Goal: Entertainment & Leisure: Consume media (video, audio)

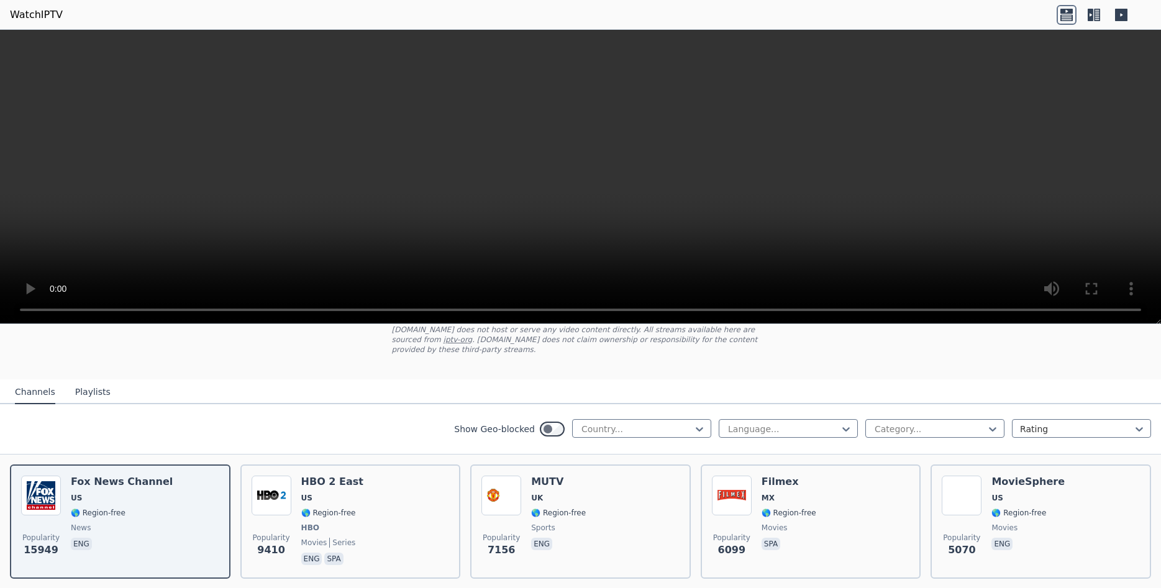
scroll to position [156, 0]
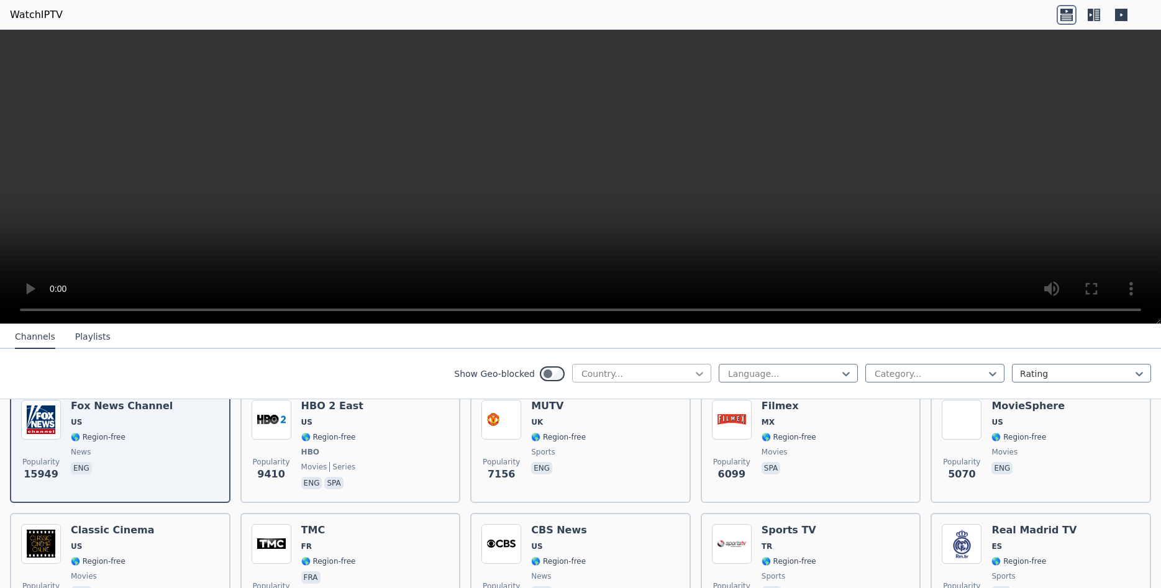
click at [701, 374] on icon at bounding box center [699, 374] width 7 height 4
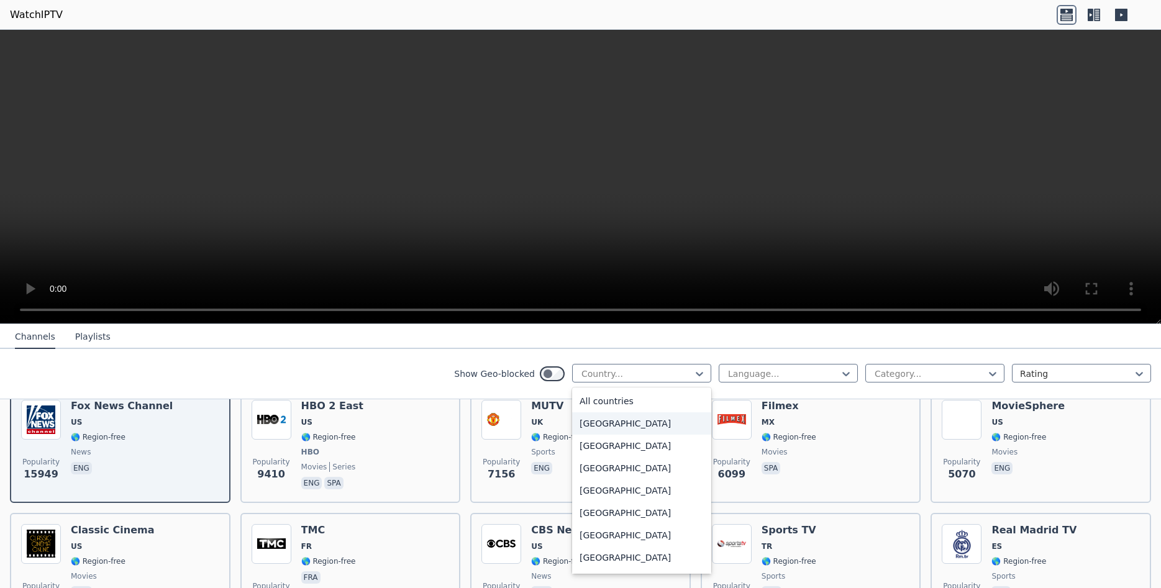
click at [610, 428] on div "[GEOGRAPHIC_DATA]" at bounding box center [641, 423] width 139 height 22
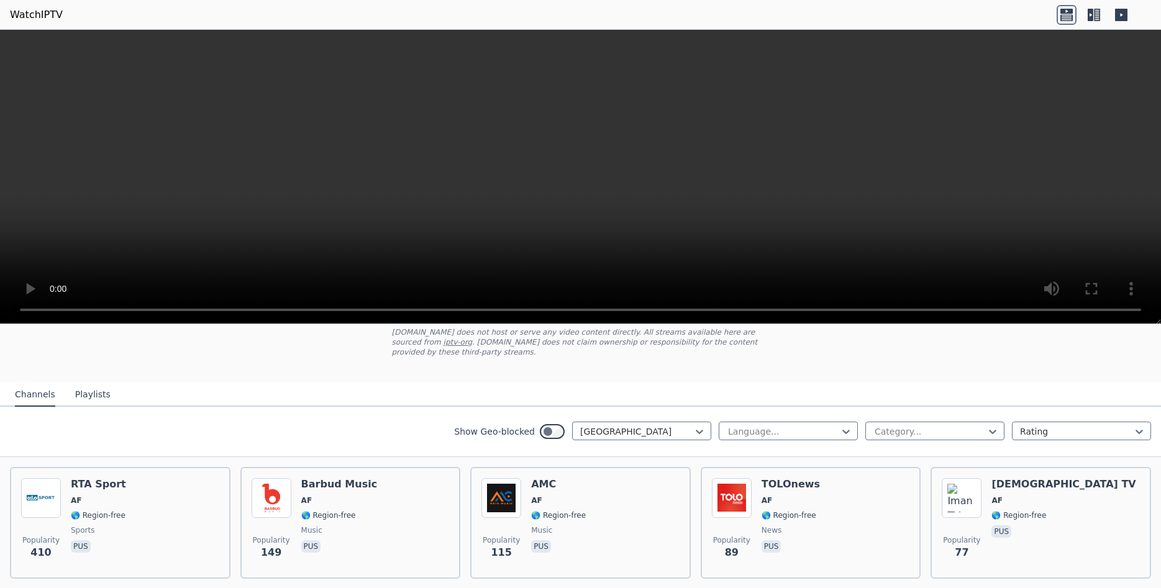
scroll to position [156, 0]
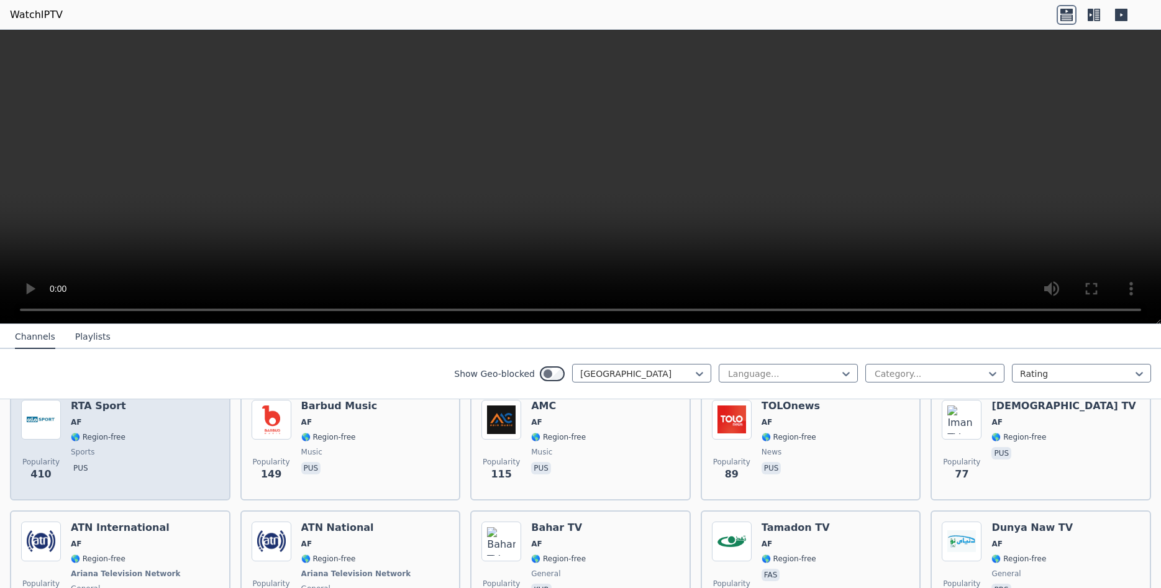
click at [131, 432] on div "Popularity 410 RTA Sport AF 🌎 Region-free sports pus" at bounding box center [120, 444] width 198 height 89
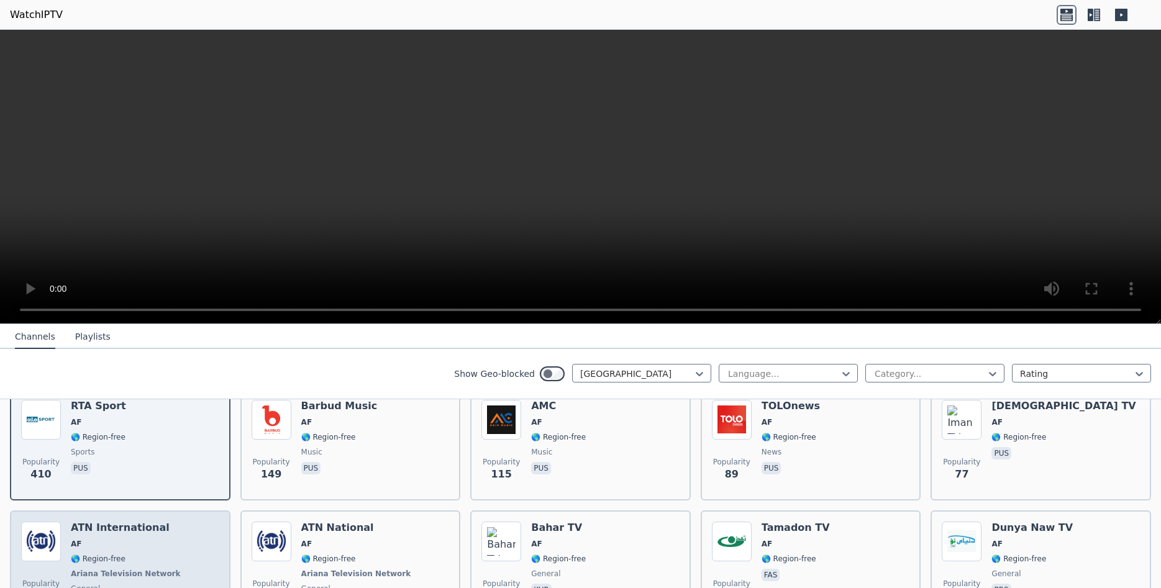
click at [138, 526] on div "ATN International AF 🌎 Region-free Ariana Television Network general fas" at bounding box center [127, 568] width 112 height 92
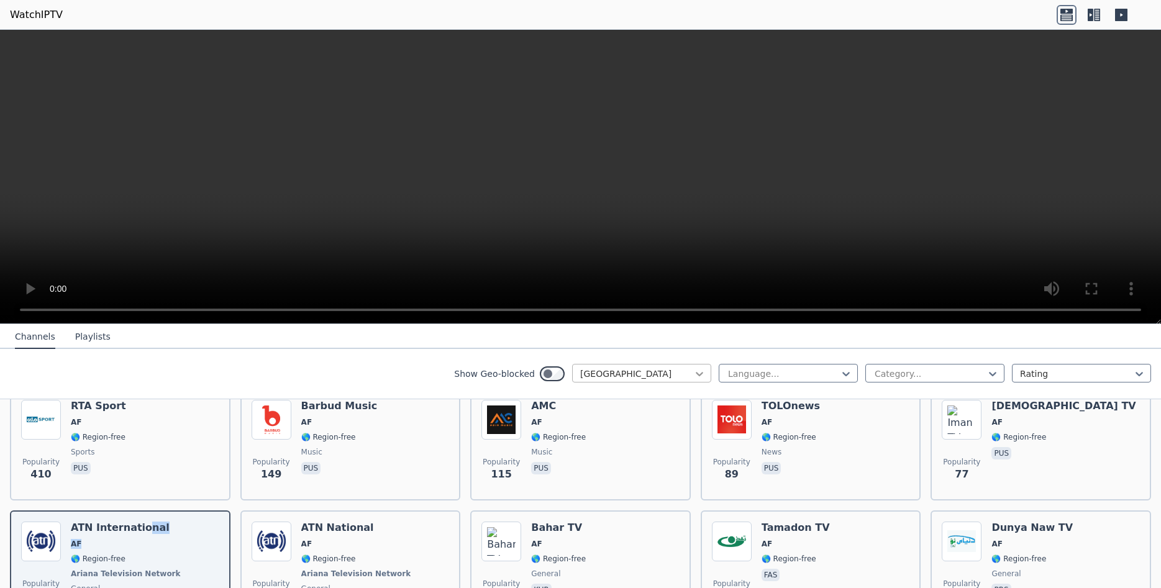
click at [701, 374] on icon at bounding box center [699, 374] width 7 height 4
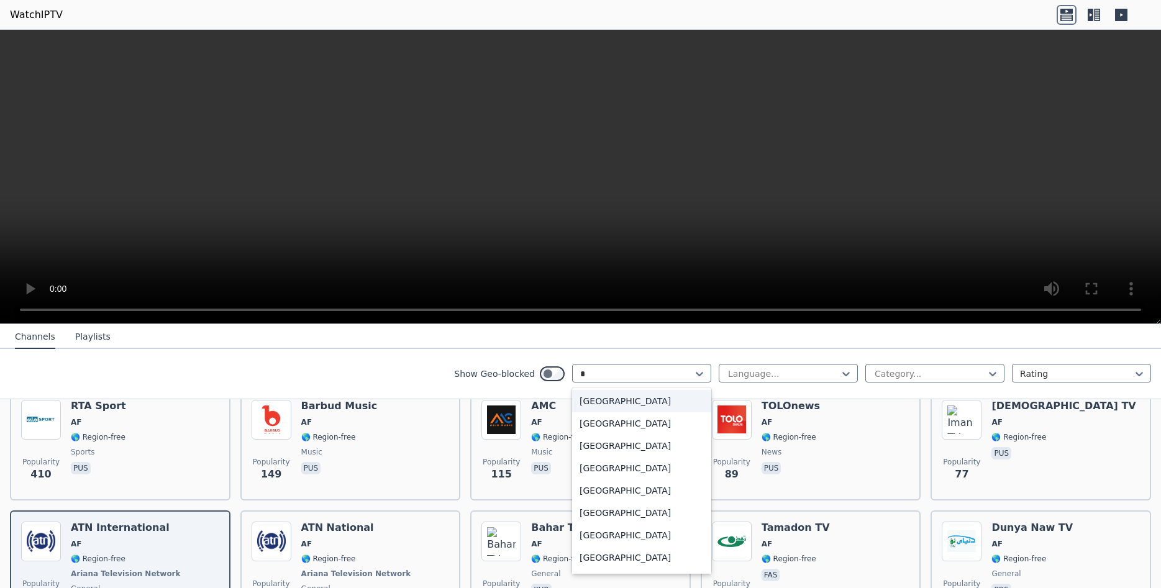
type input "**"
click at [609, 441] on div "[GEOGRAPHIC_DATA]" at bounding box center [641, 446] width 139 height 22
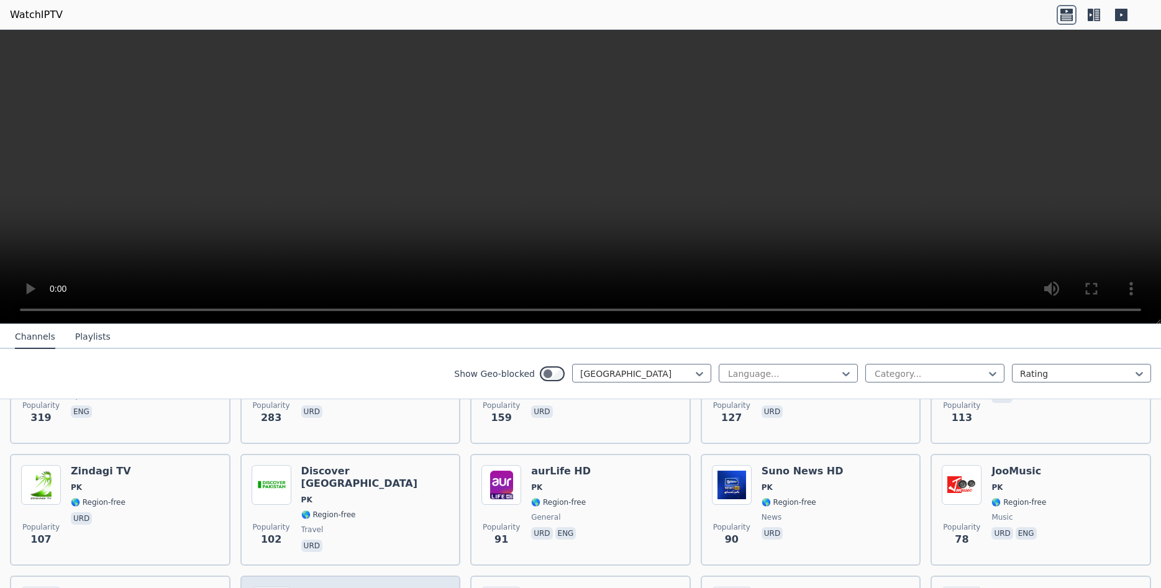
scroll to position [207, 0]
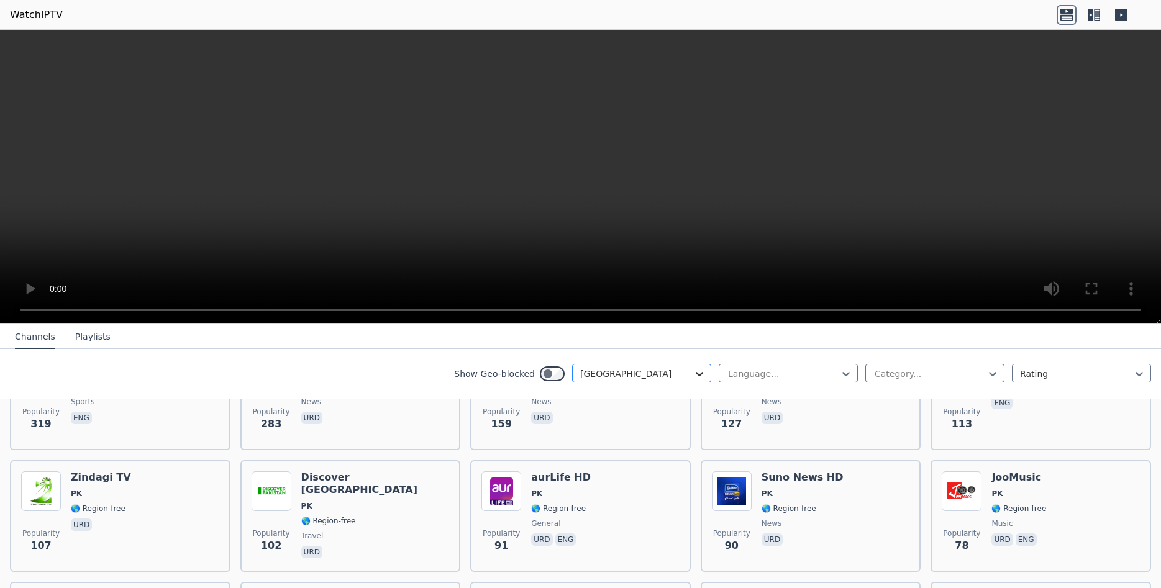
click at [699, 378] on icon at bounding box center [699, 374] width 12 height 12
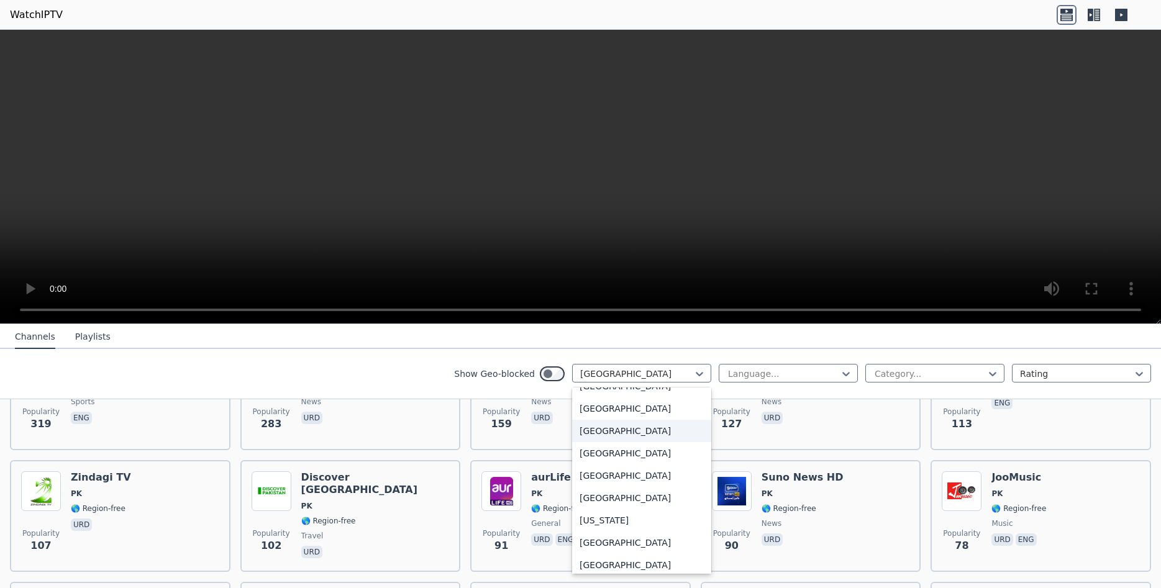
scroll to position [0, 0]
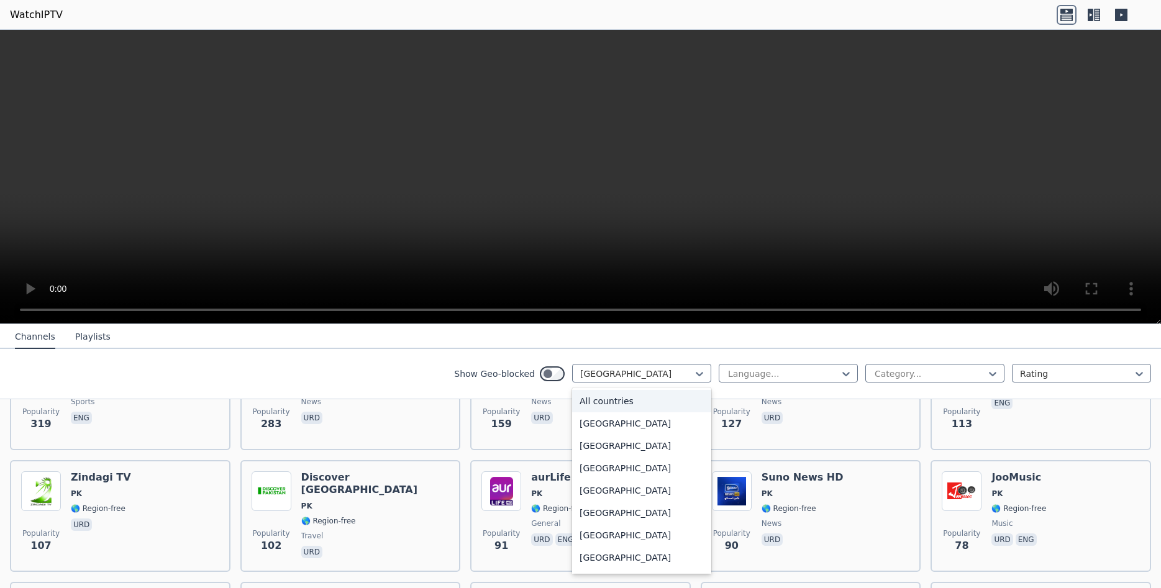
click at [605, 405] on div "All countries" at bounding box center [641, 401] width 139 height 22
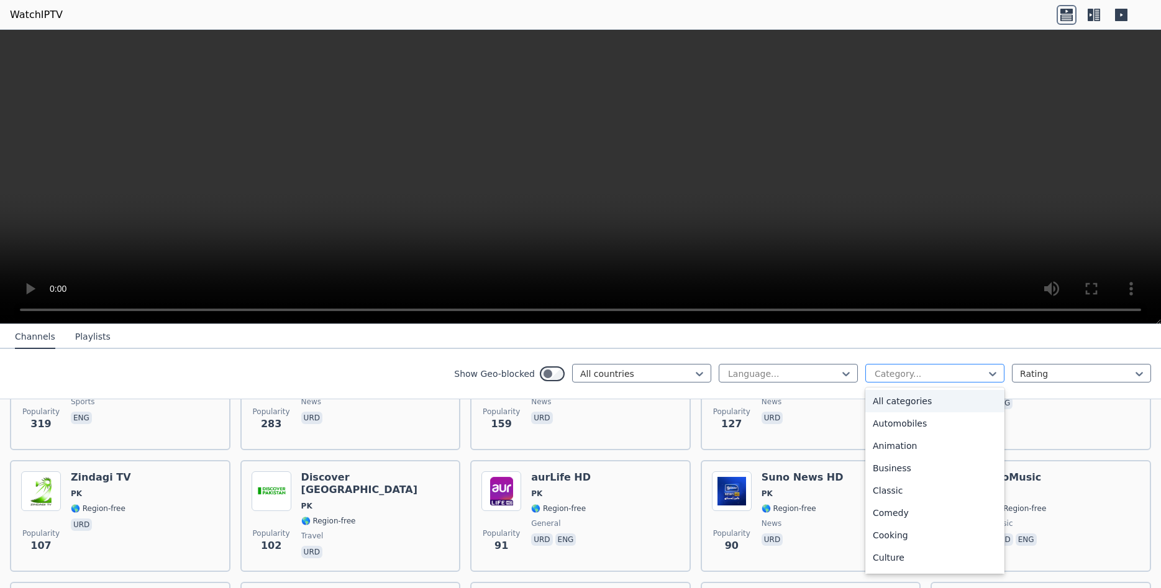
click at [916, 380] on div "Category..." at bounding box center [934, 373] width 139 height 19
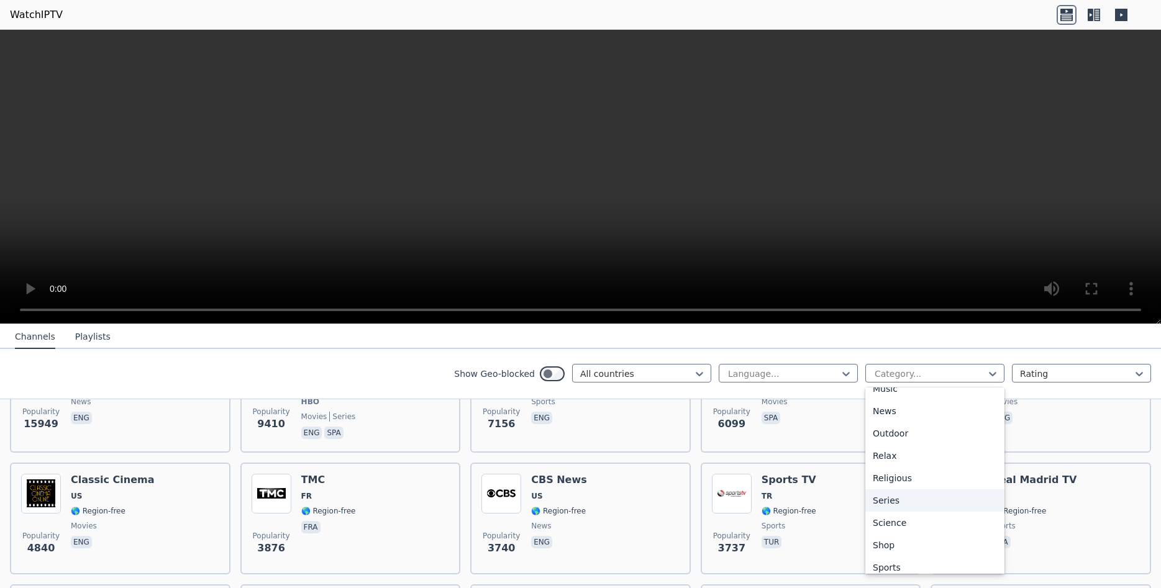
scroll to position [391, 0]
click at [912, 543] on div "Sports" at bounding box center [934, 546] width 139 height 22
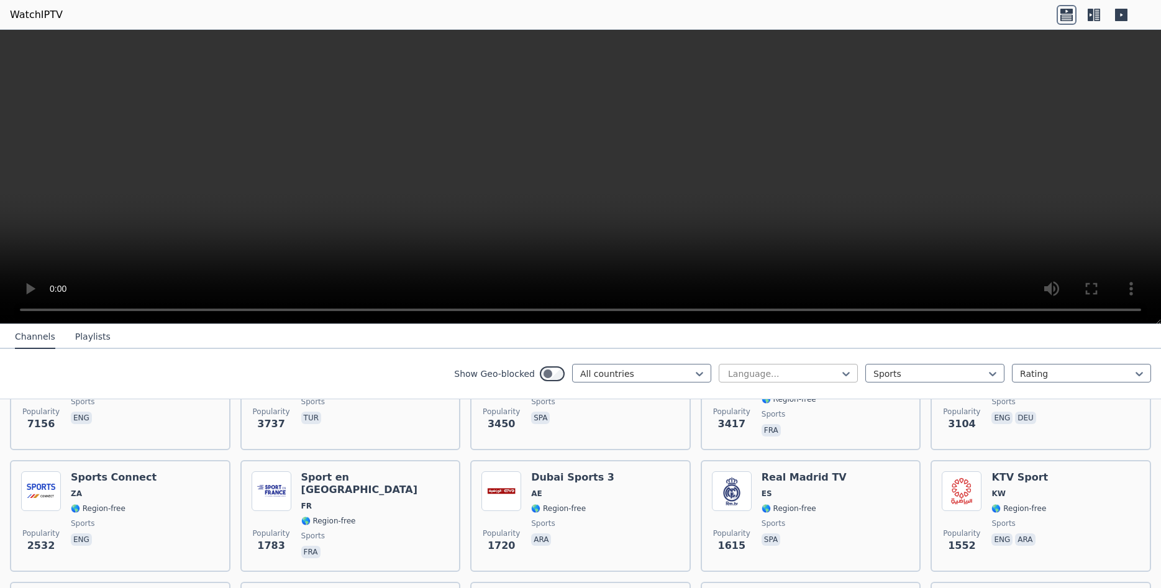
click at [788, 376] on div at bounding box center [783, 374] width 113 height 12
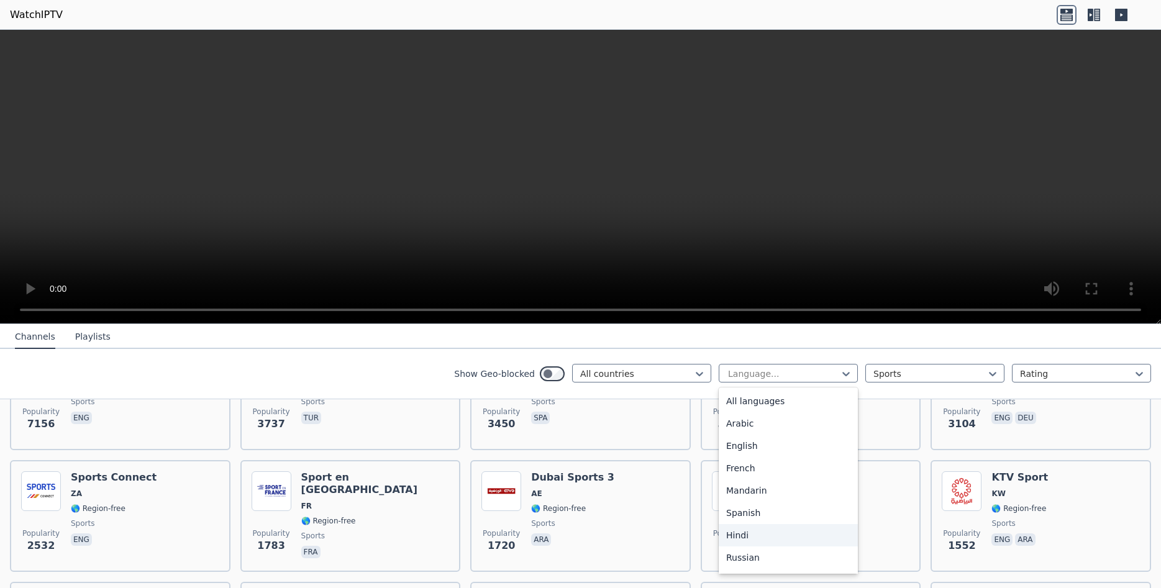
click at [769, 534] on div "Hindi" at bounding box center [788, 535] width 139 height 22
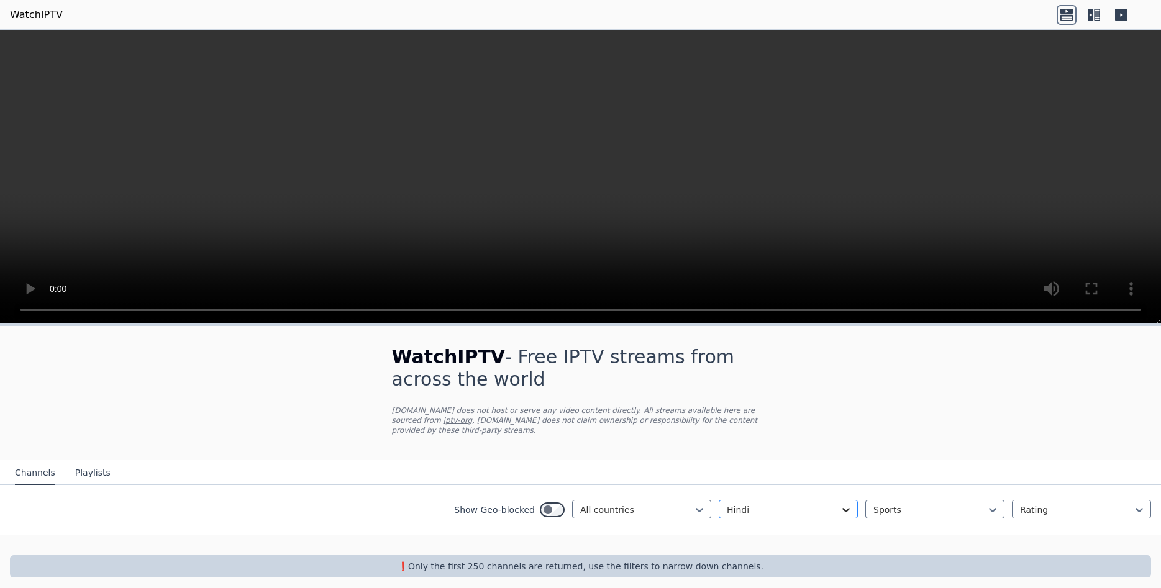
click at [851, 504] on icon at bounding box center [846, 510] width 12 height 12
click at [756, 574] on div "English" at bounding box center [788, 582] width 139 height 22
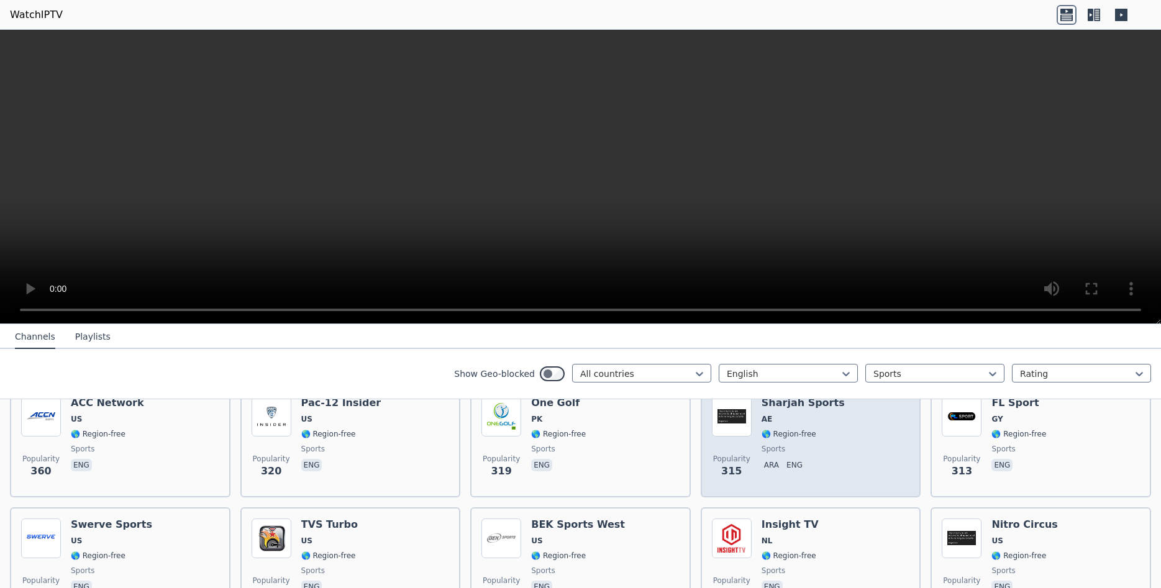
scroll to position [626, 0]
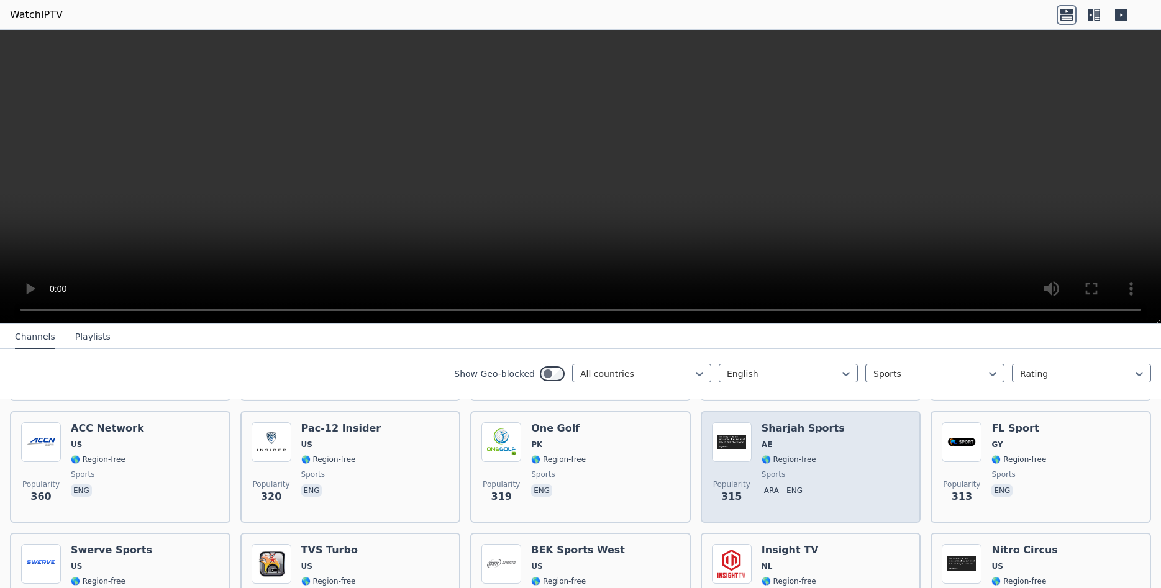
click at [794, 424] on h6 "Sharjah Sports" at bounding box center [802, 428] width 83 height 12
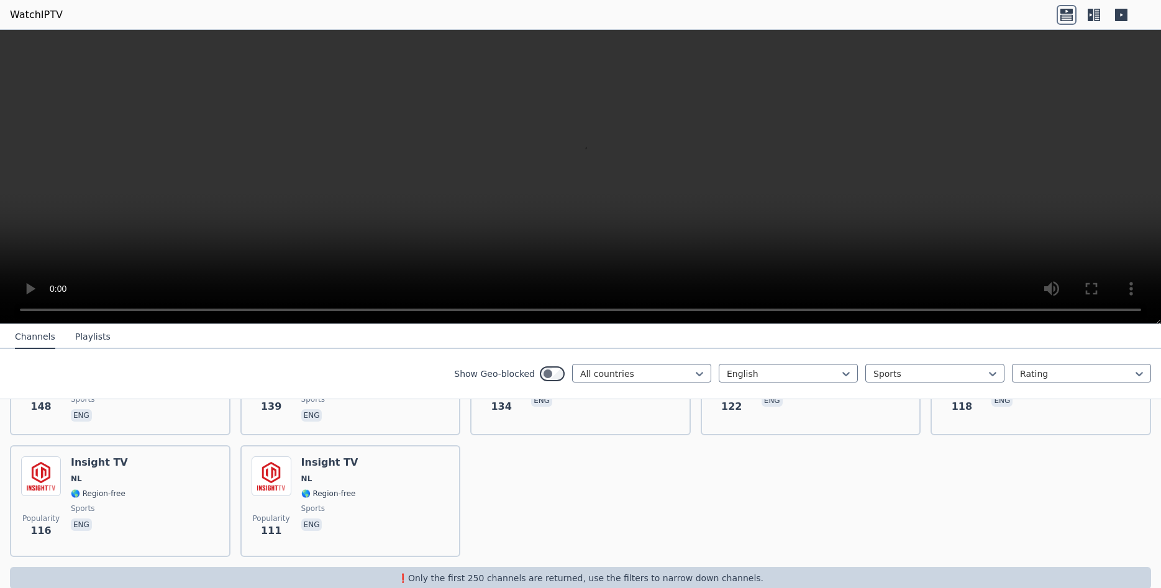
scroll to position [1219, 0]
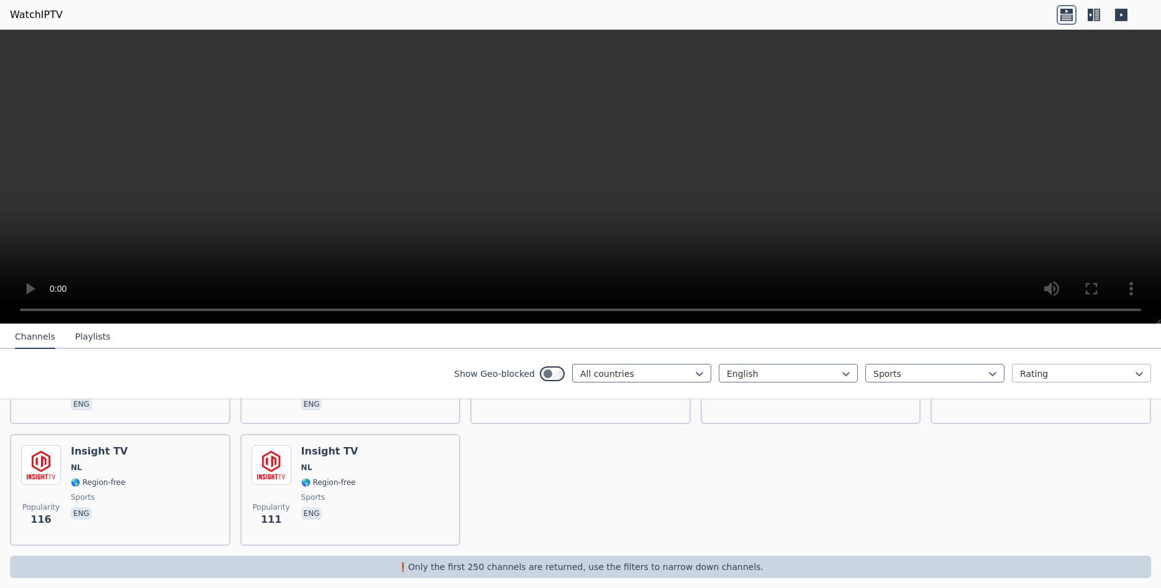
click at [1132, 373] on div at bounding box center [1076, 374] width 113 height 12
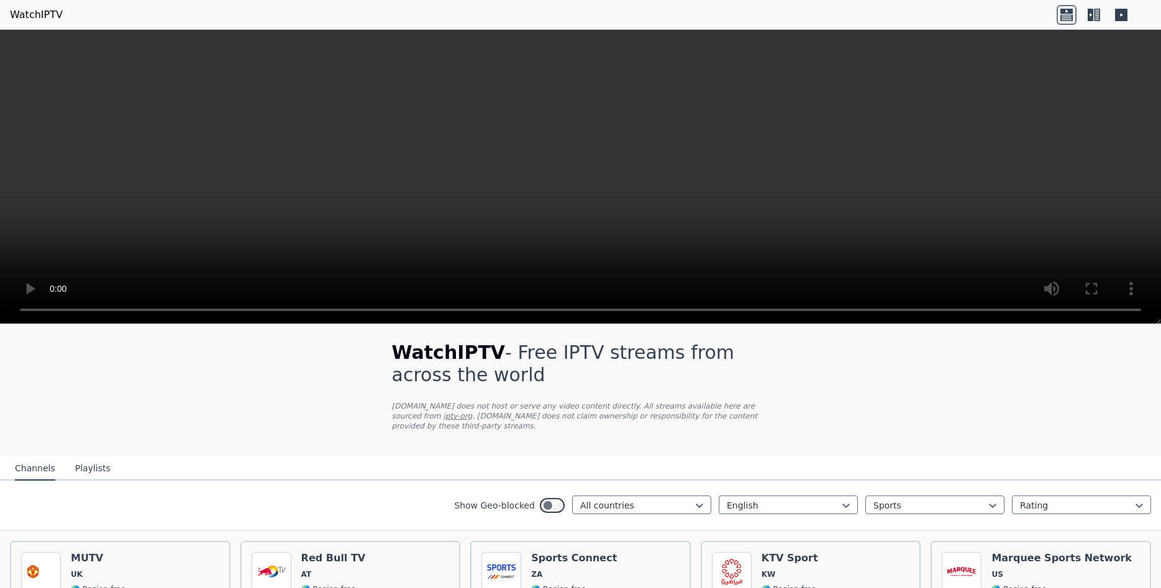
scroll to position [0, 0]
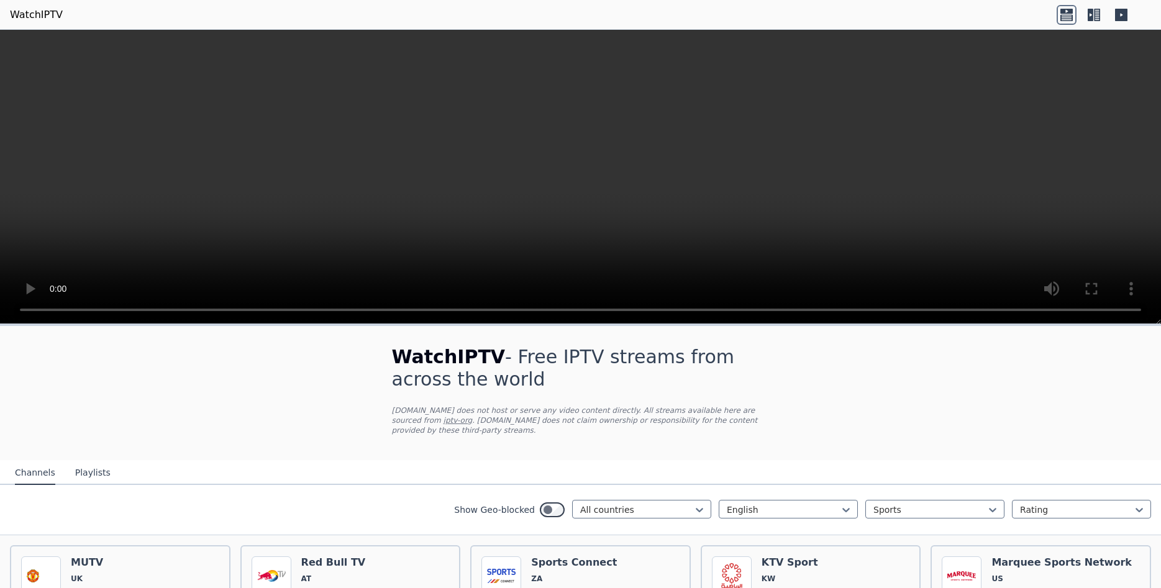
click at [83, 461] on button "Playlists" at bounding box center [92, 473] width 35 height 24
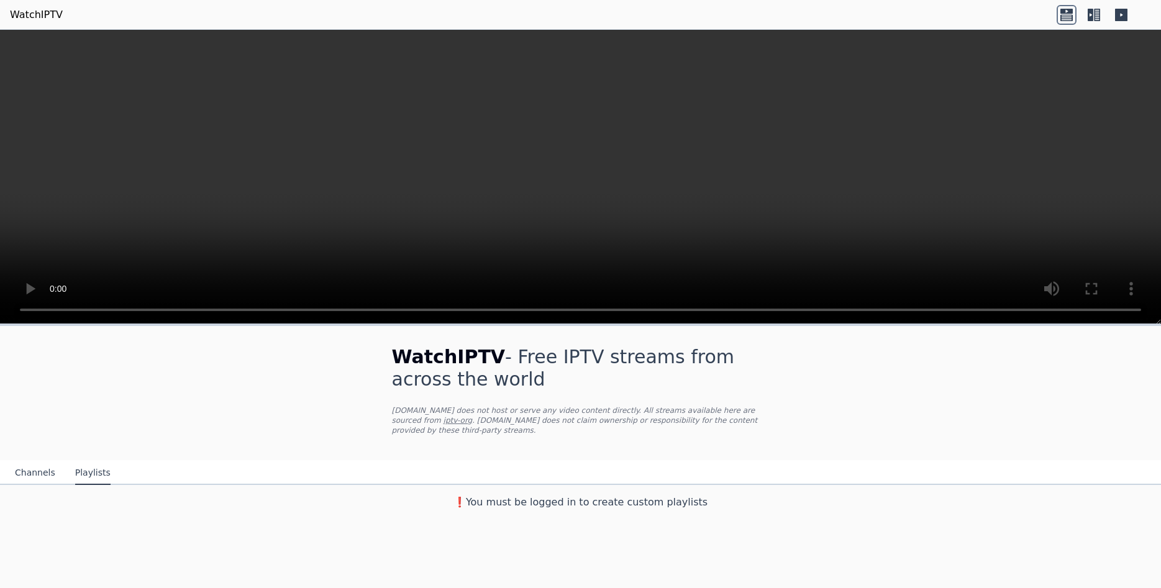
click at [35, 471] on button "Channels" at bounding box center [35, 473] width 40 height 24
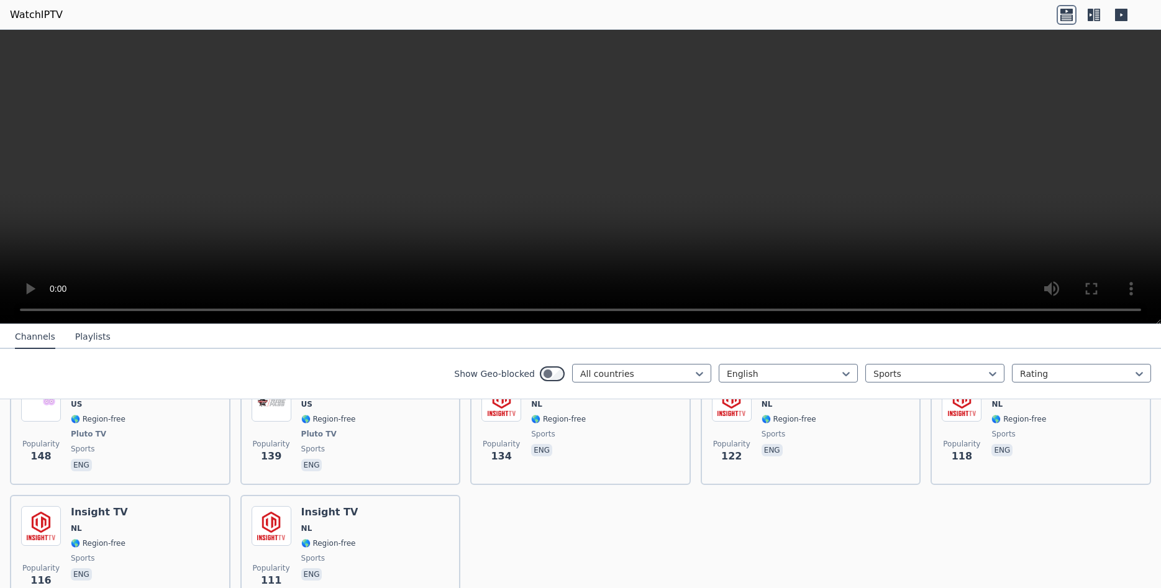
scroll to position [1174, 0]
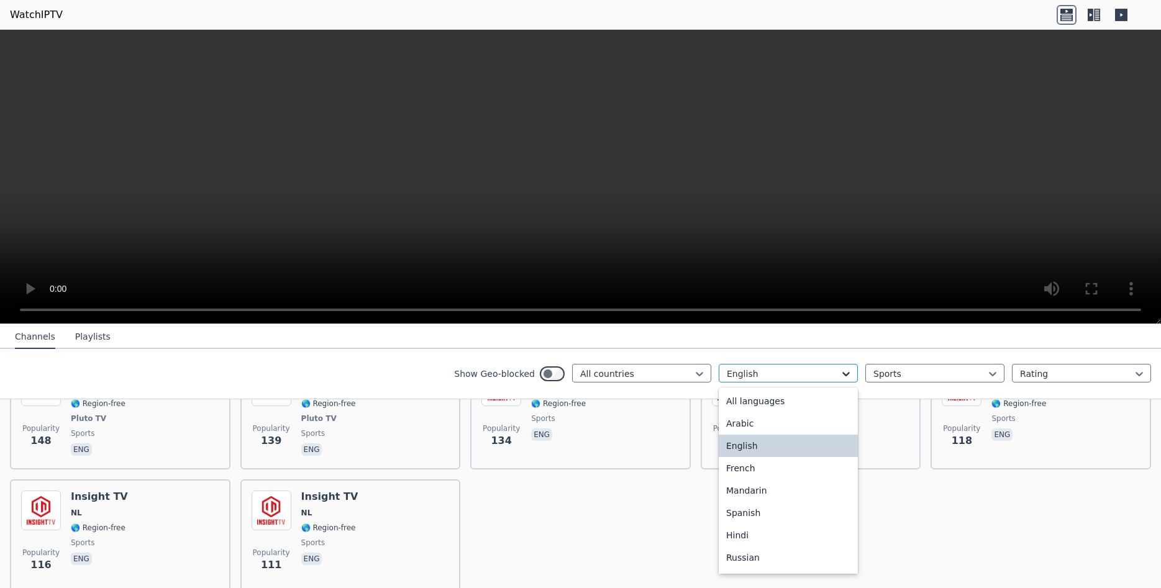
click at [845, 376] on icon at bounding box center [846, 374] width 12 height 12
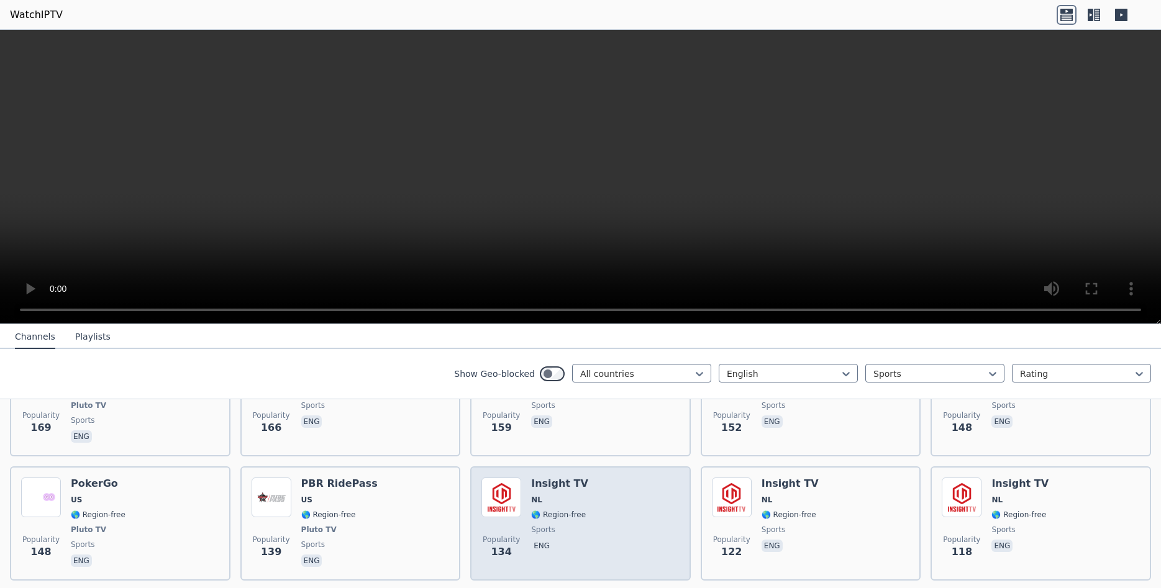
scroll to position [984, 0]
